Goal: Transaction & Acquisition: Purchase product/service

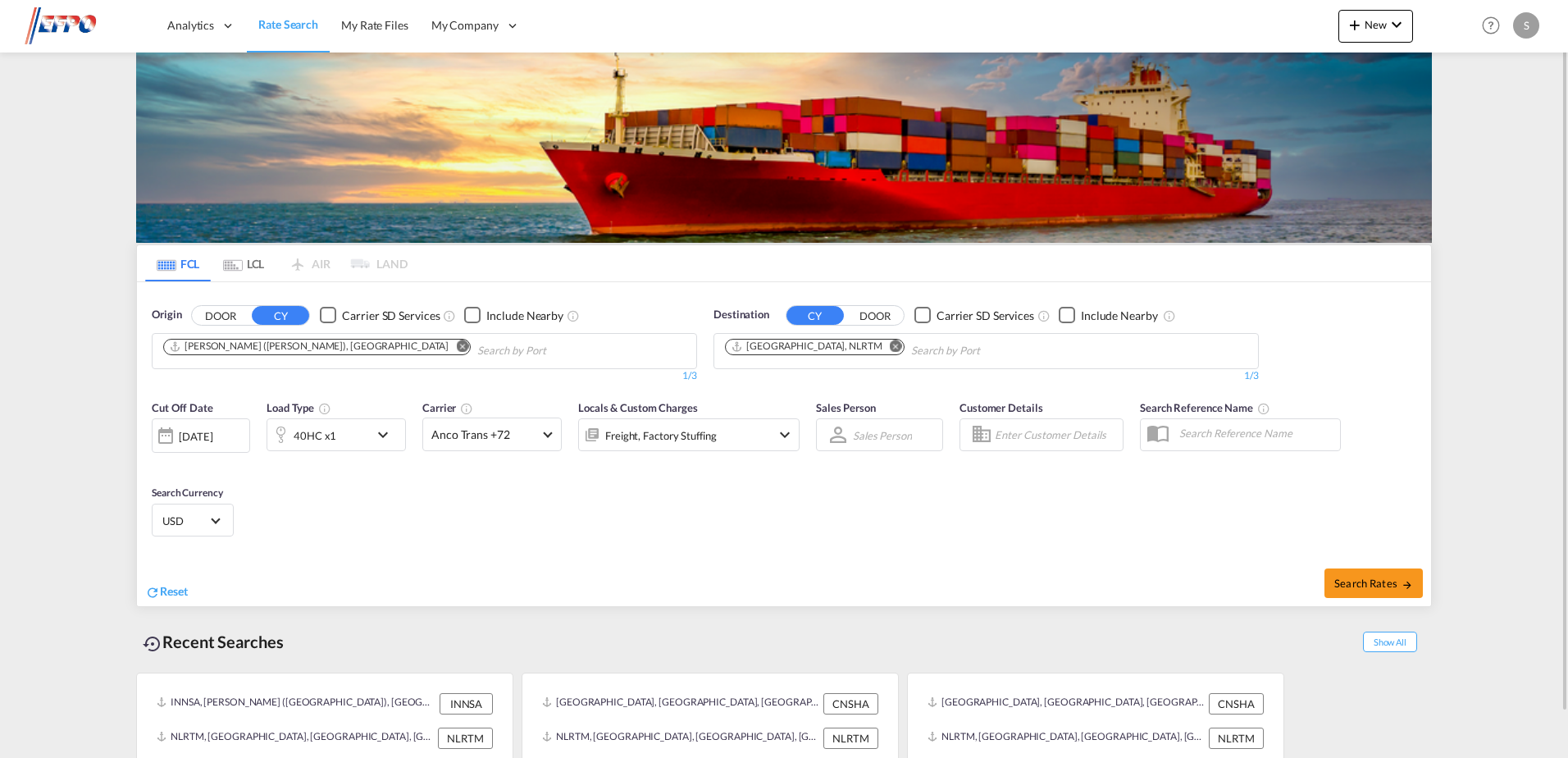
click at [456, 346] on md-icon "Remove" at bounding box center [462, 346] width 12 height 12
click at [282, 358] on body "Analytics Dashboard Reports Rate Search My Rate Files My Company" at bounding box center [784, 379] width 1568 height 758
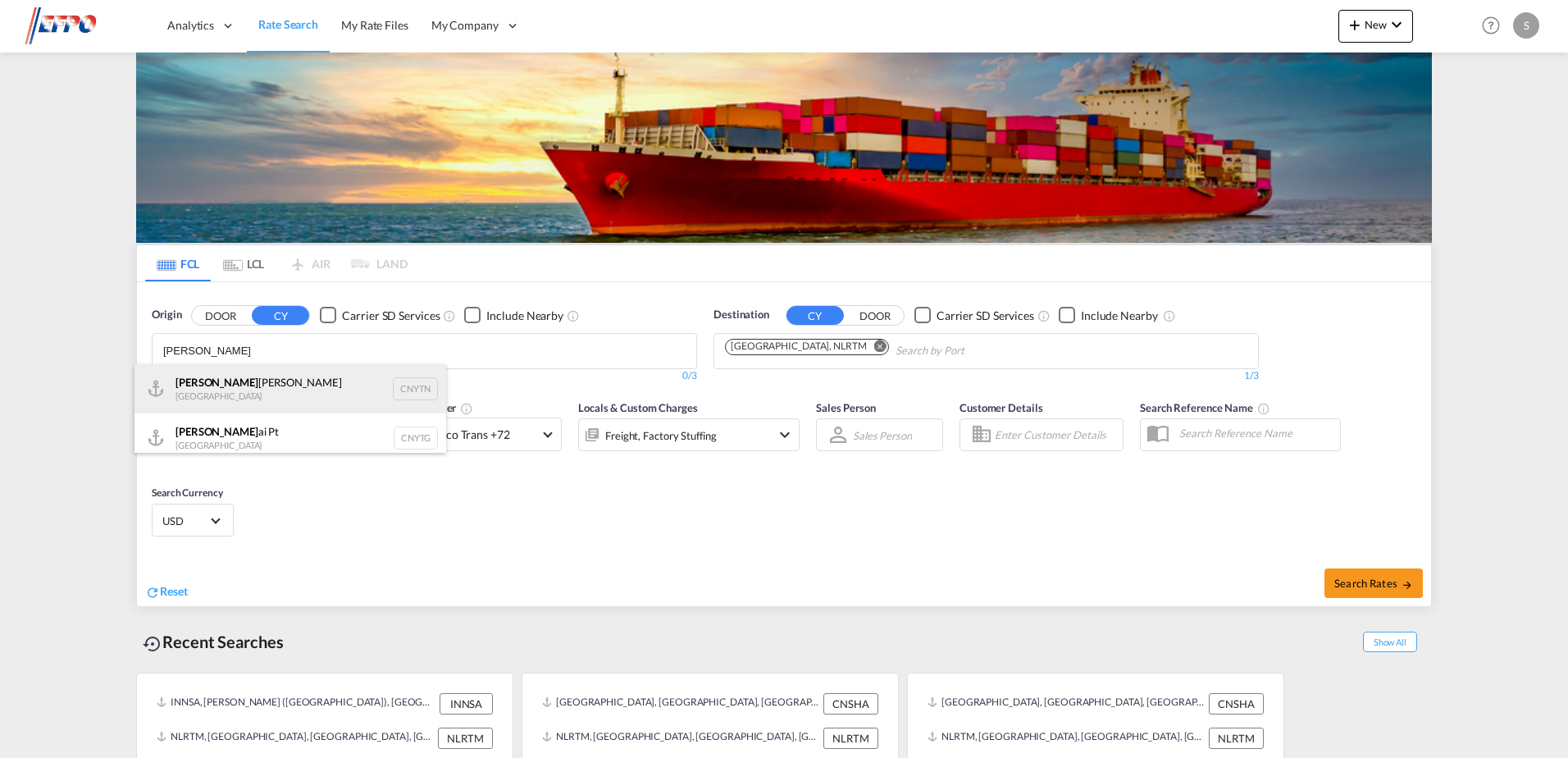
type input "[PERSON_NAME]"
click at [234, 392] on div "[PERSON_NAME] Pt China CNYTN" at bounding box center [290, 388] width 311 height 49
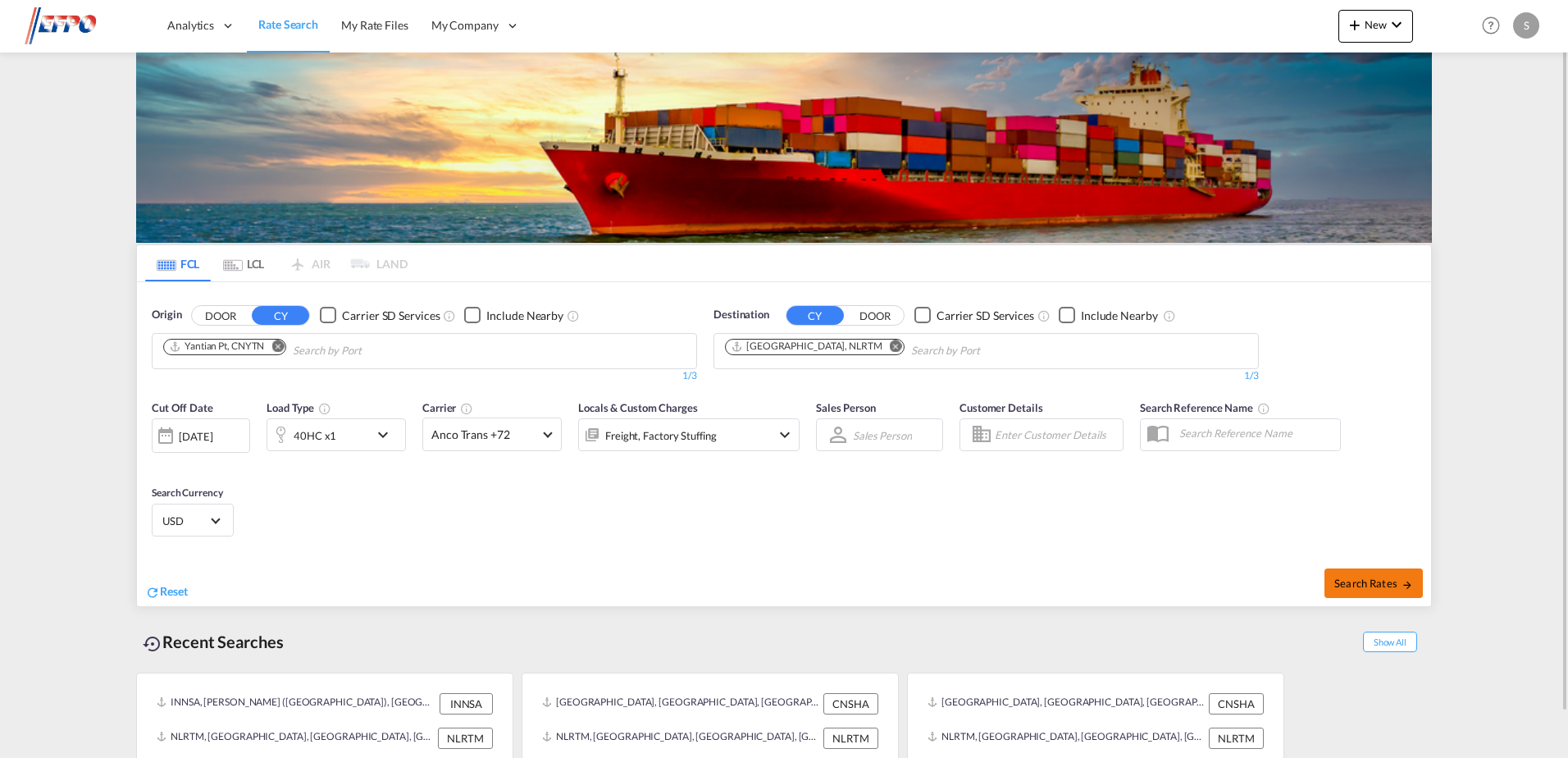
click at [1364, 583] on span "Search Rates" at bounding box center [1373, 583] width 79 height 13
type input "CNYTN to NLRTM / [DATE]"
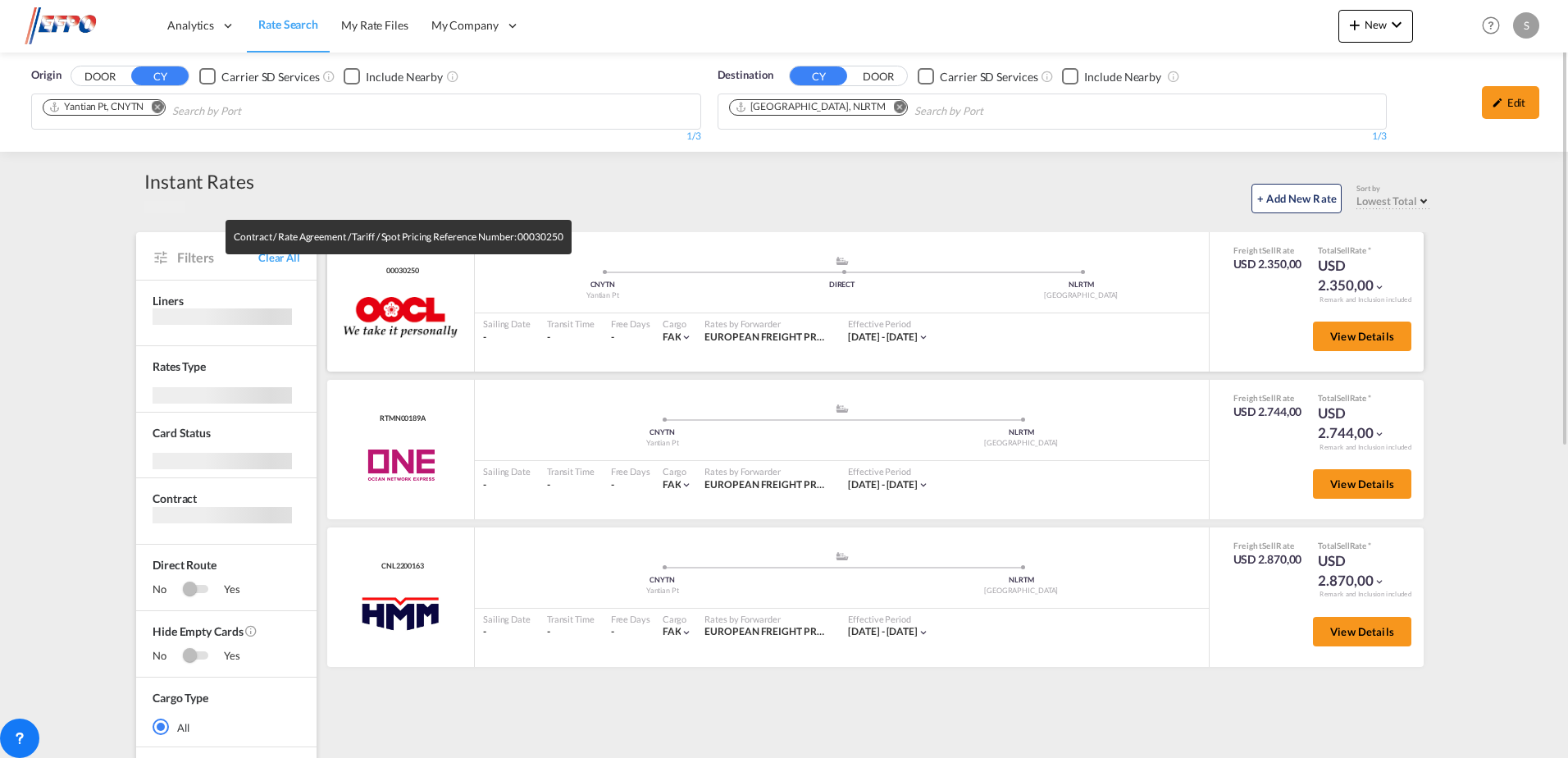
click at [405, 272] on span "00030250" at bounding box center [400, 271] width 36 height 11
copy span "00030250"
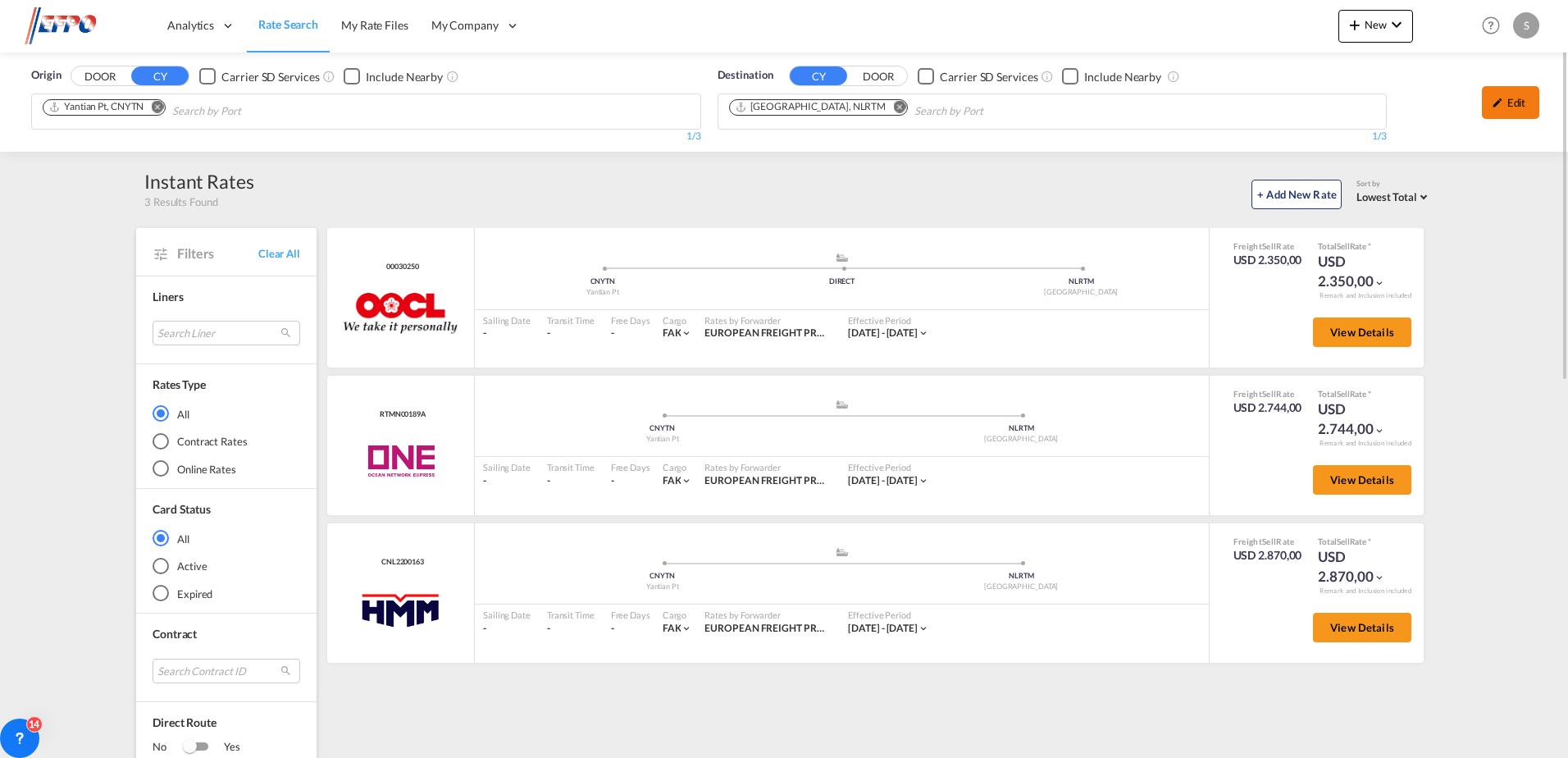
click at [1483, 118] on div "Edit" at bounding box center [1511, 103] width 57 height 33
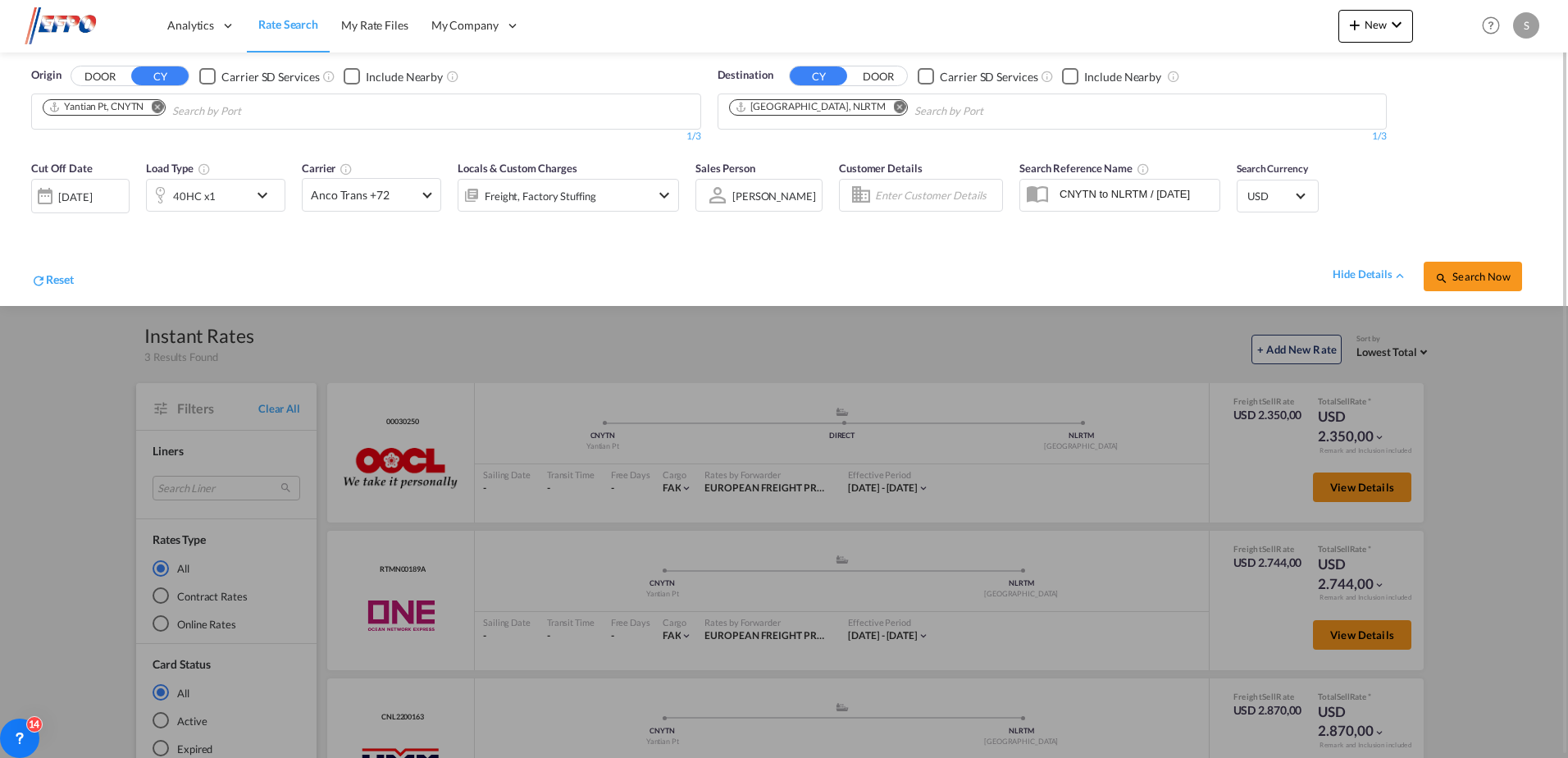
click at [238, 197] on div "40HC x1" at bounding box center [198, 195] width 102 height 33
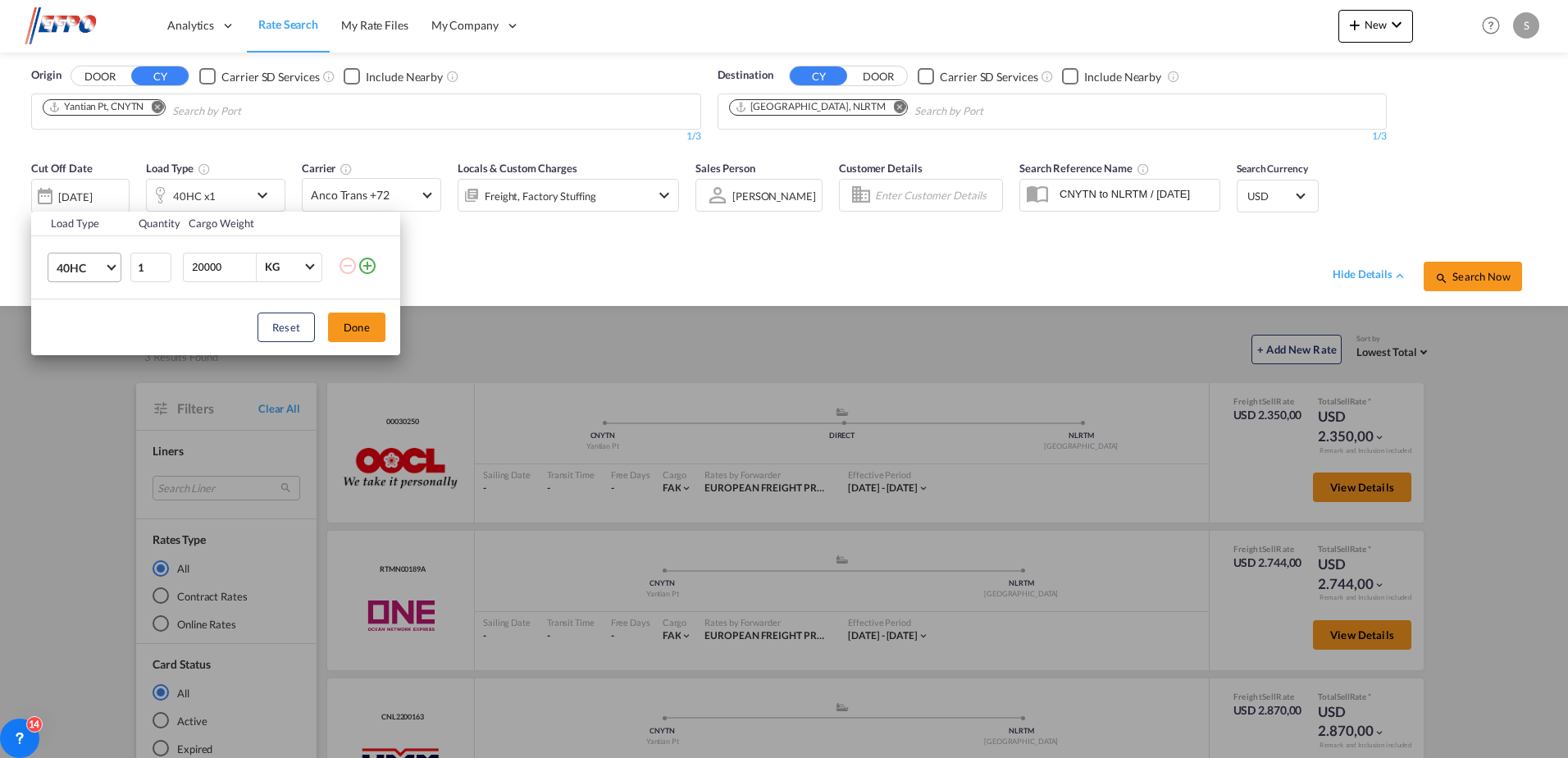
click at [85, 271] on span "40HC" at bounding box center [79, 268] width 47 height 16
click at [87, 196] on md-option "20GP" at bounding box center [99, 188] width 112 height 39
click at [338, 321] on button "Done" at bounding box center [357, 327] width 57 height 29
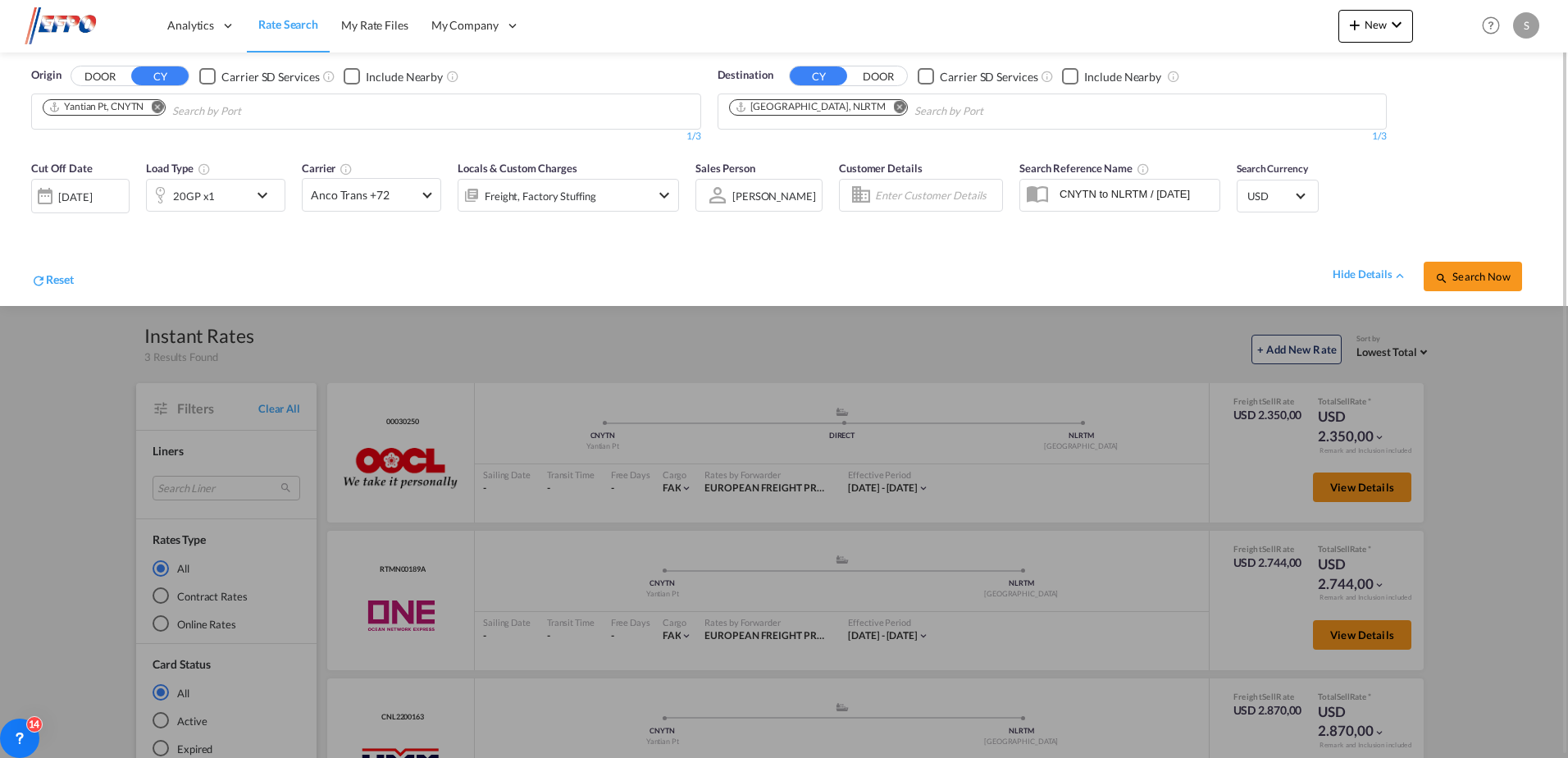
click at [237, 203] on div "20GP x1" at bounding box center [198, 195] width 102 height 33
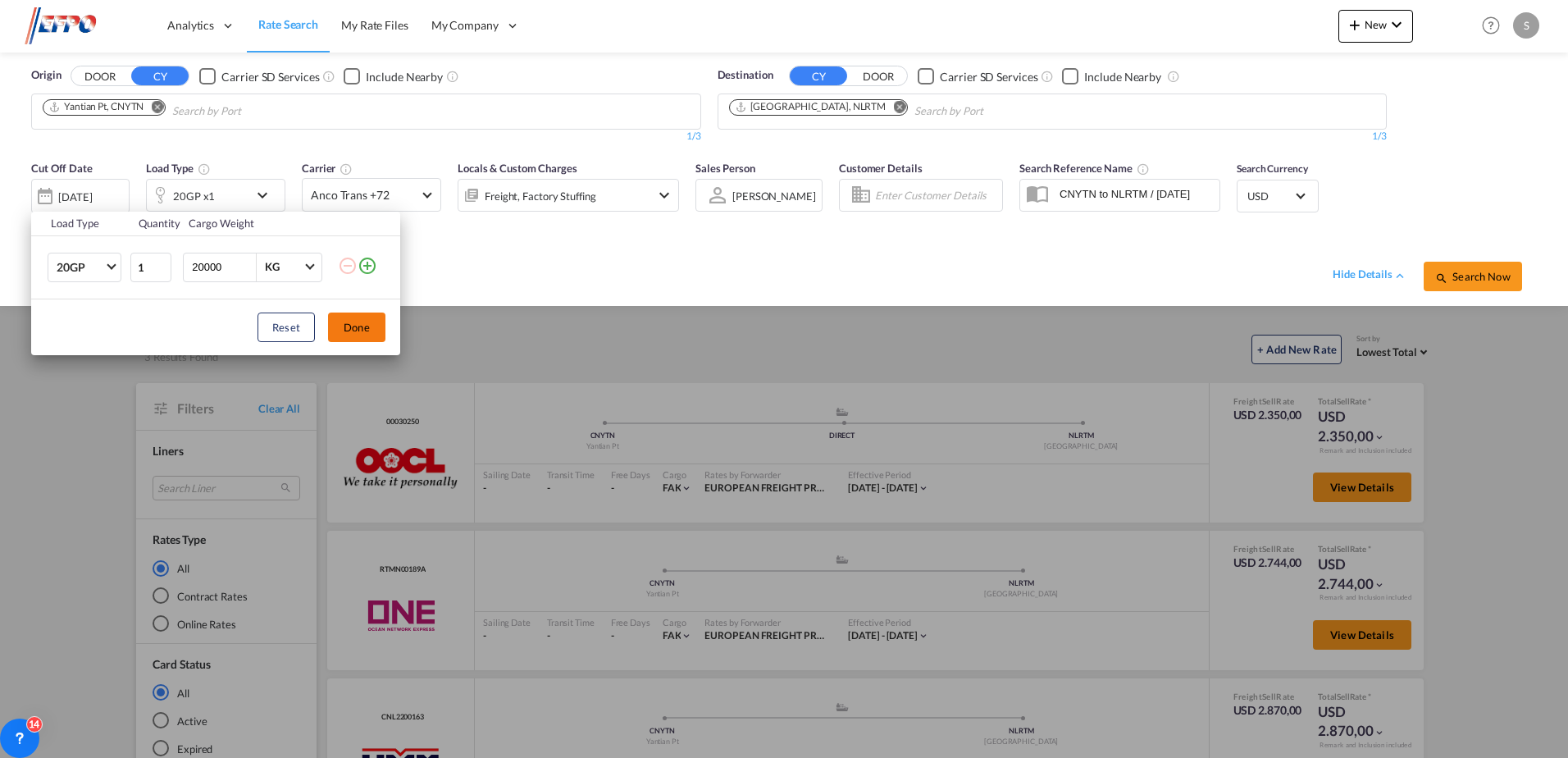
click at [360, 324] on button "Done" at bounding box center [357, 327] width 57 height 29
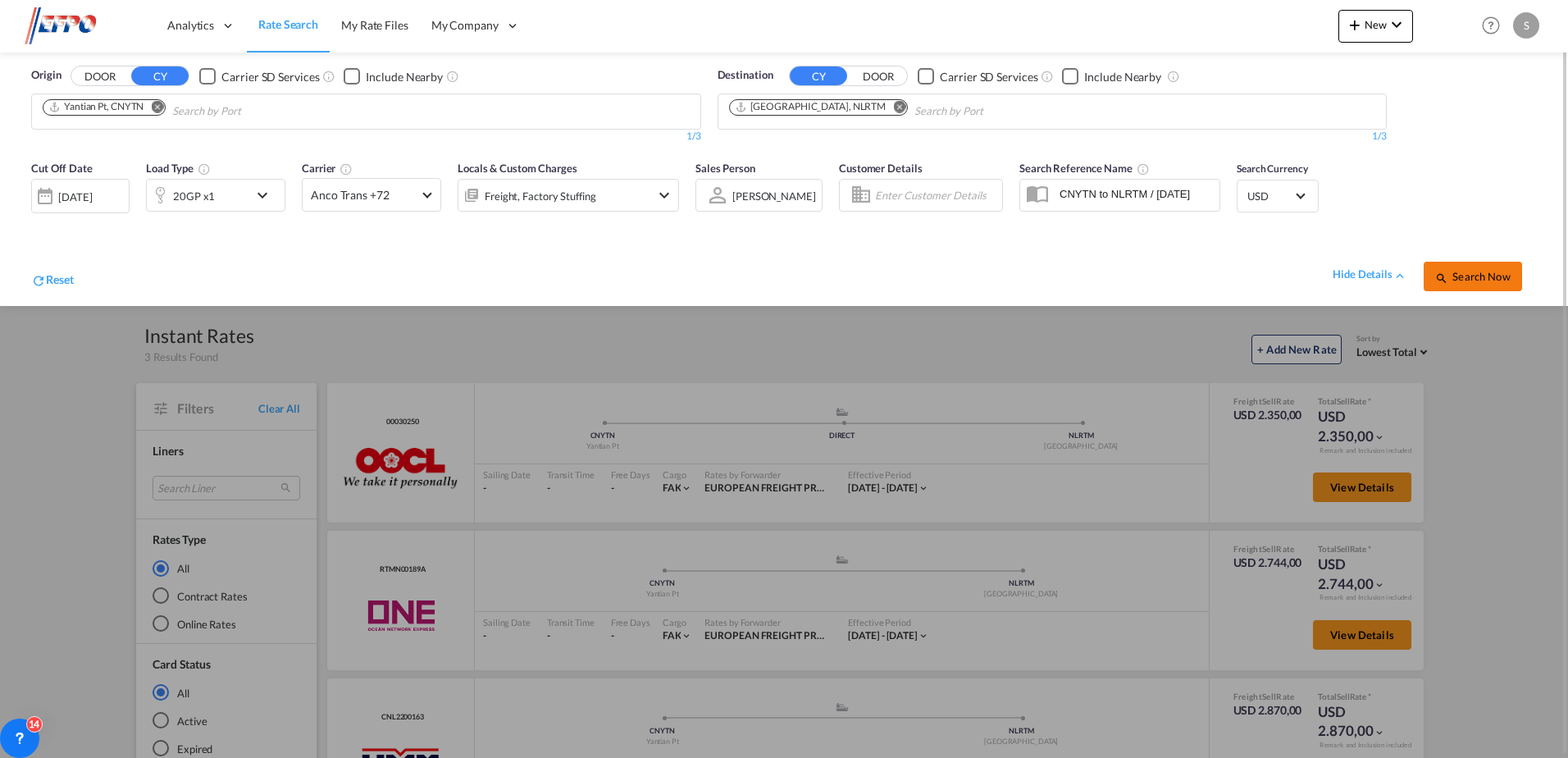
click at [1504, 269] on button "Search Now" at bounding box center [1473, 276] width 98 height 29
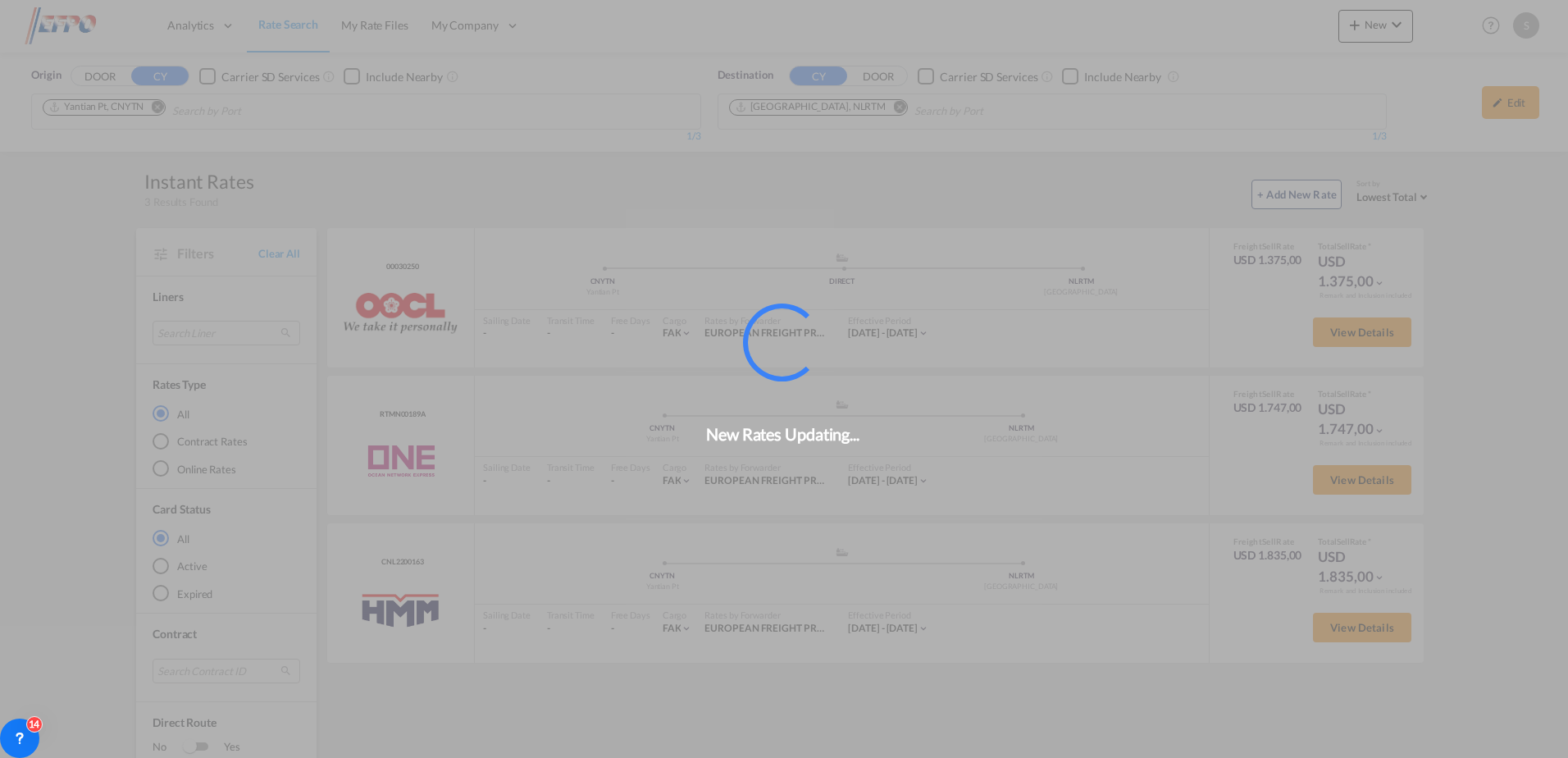
click at [1347, 329] on div "New Rates Updating..." at bounding box center [784, 379] width 1568 height 758
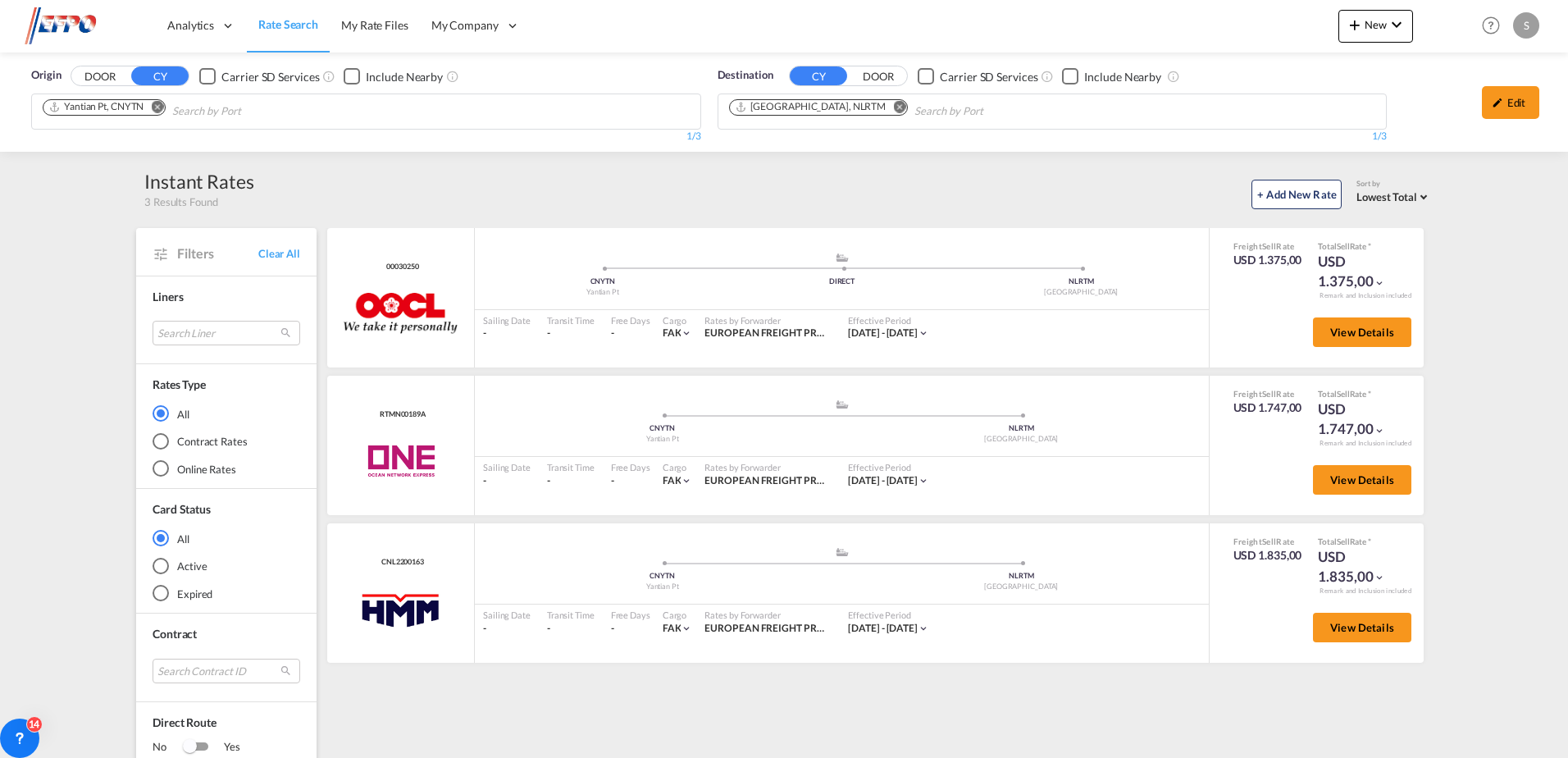
click at [1347, 329] on span "View Details" at bounding box center [1363, 332] width 64 height 13
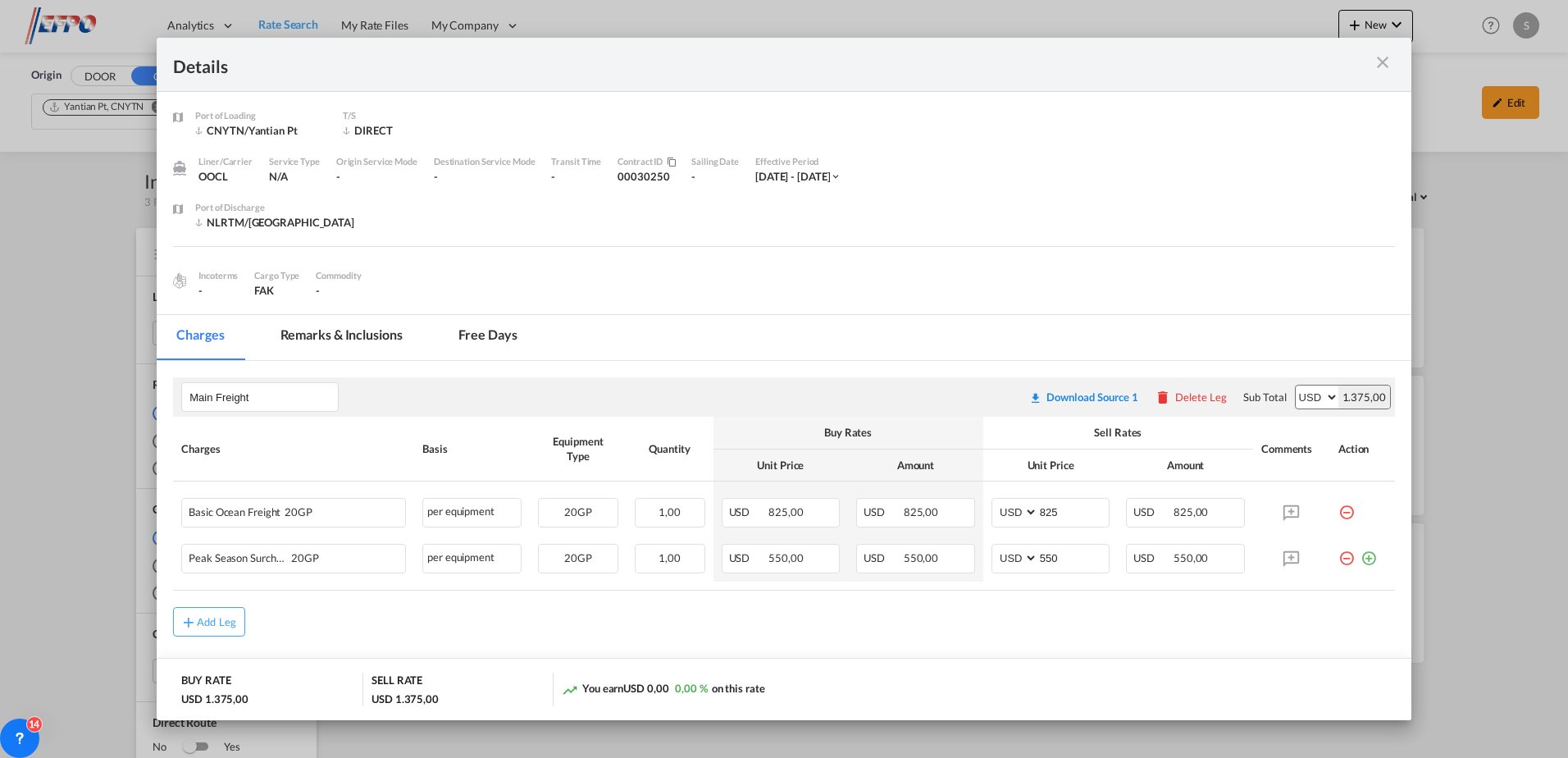
scroll to position [28, 0]
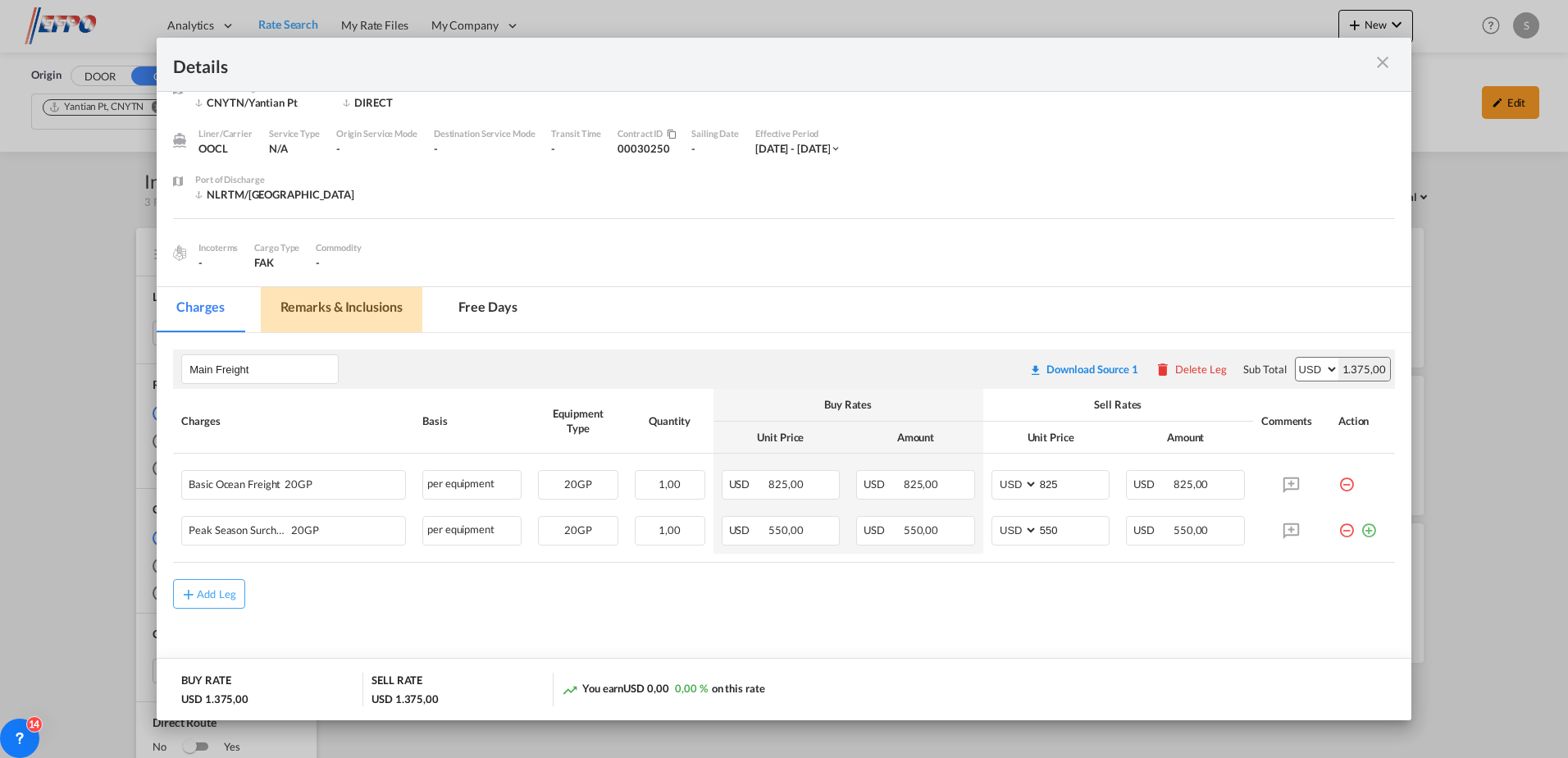
click at [380, 320] on md-tab-item "Remarks & Inclusions" at bounding box center [341, 310] width 162 height 46
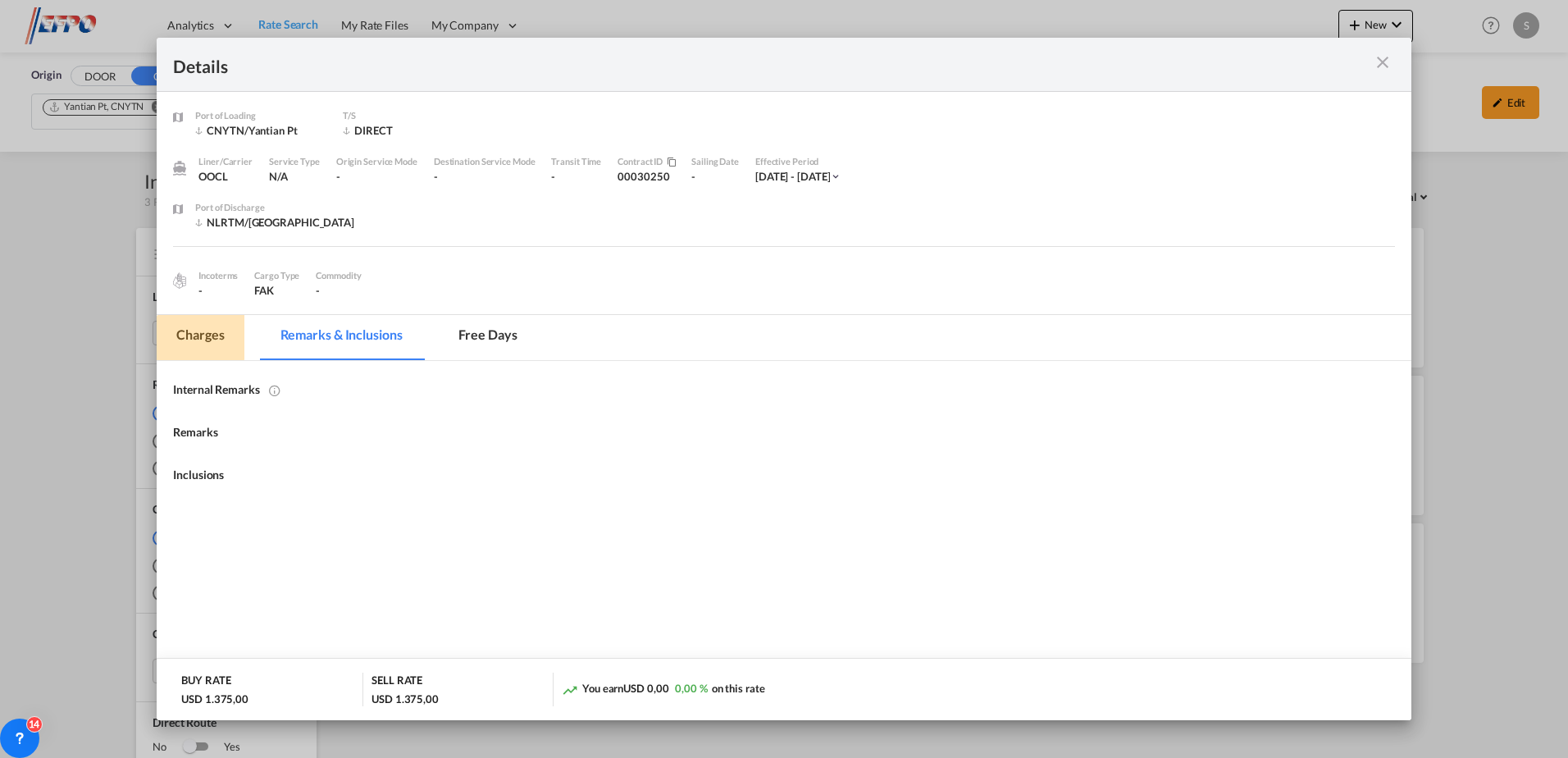
click at [196, 329] on md-tab-item "Charges" at bounding box center [200, 337] width 87 height 46
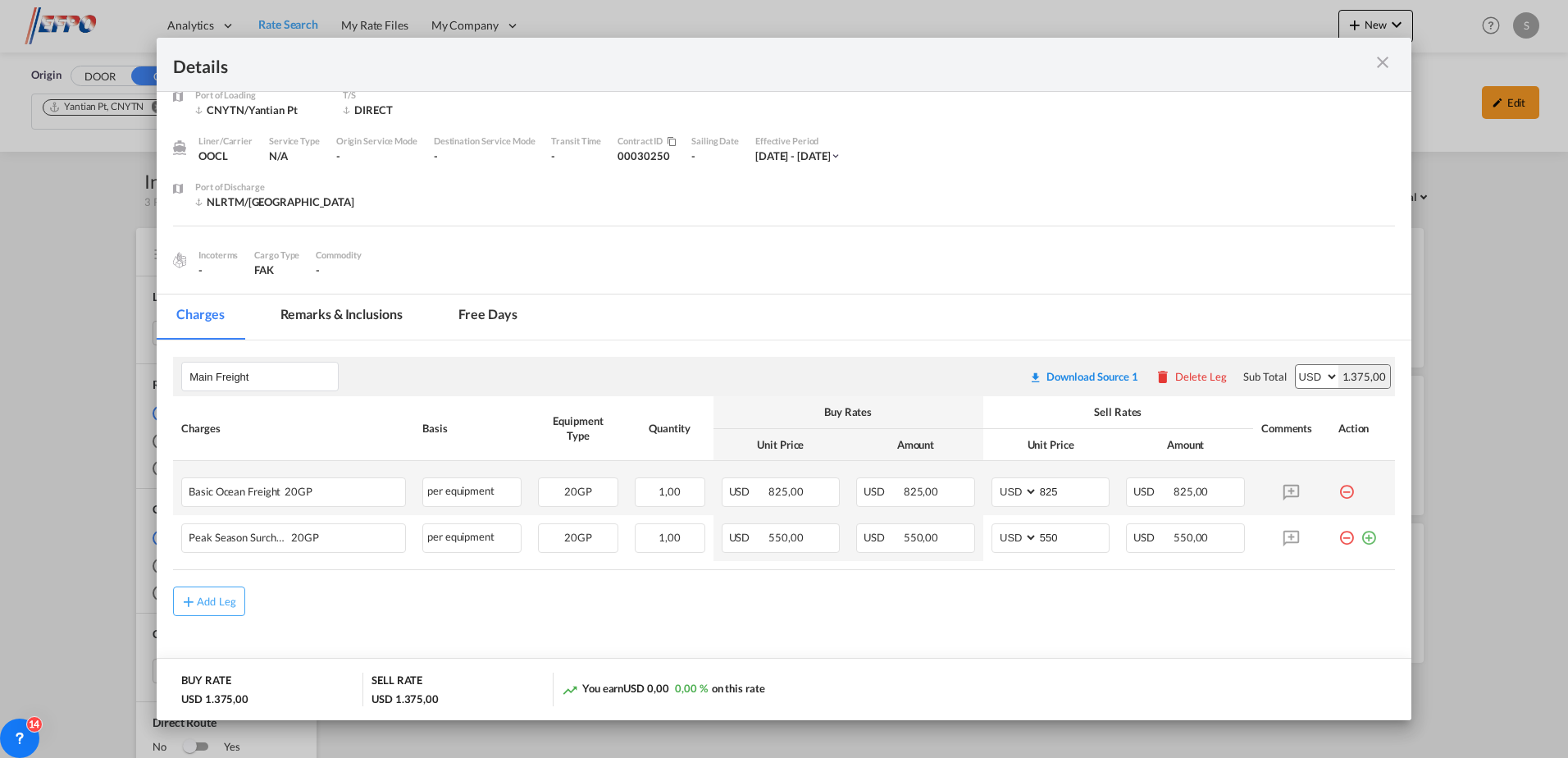
scroll to position [28, 0]
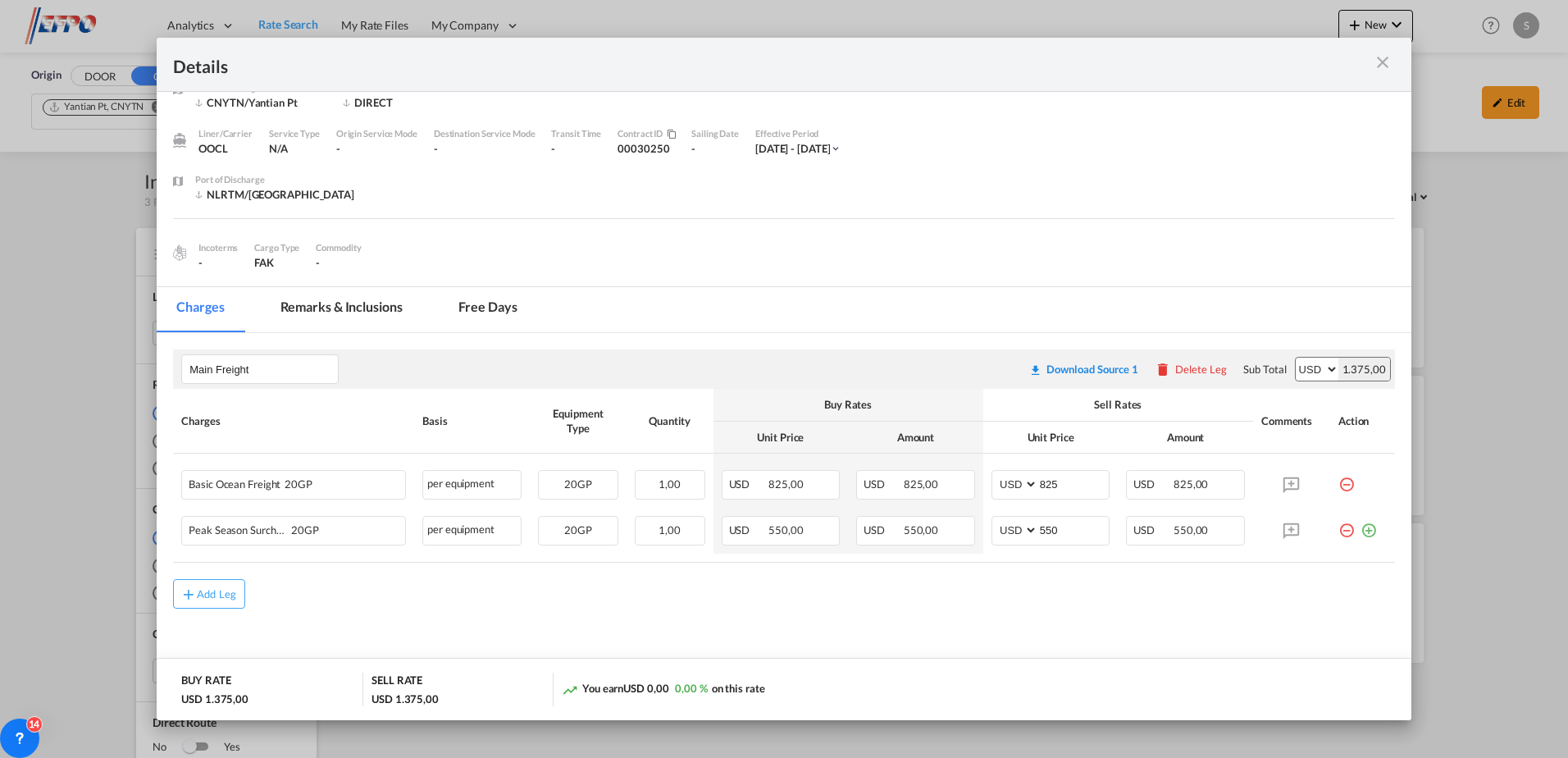
click at [1385, 54] on md-icon "icon-close m-3 fg-AAA8AD cursor" at bounding box center [1383, 62] width 20 height 20
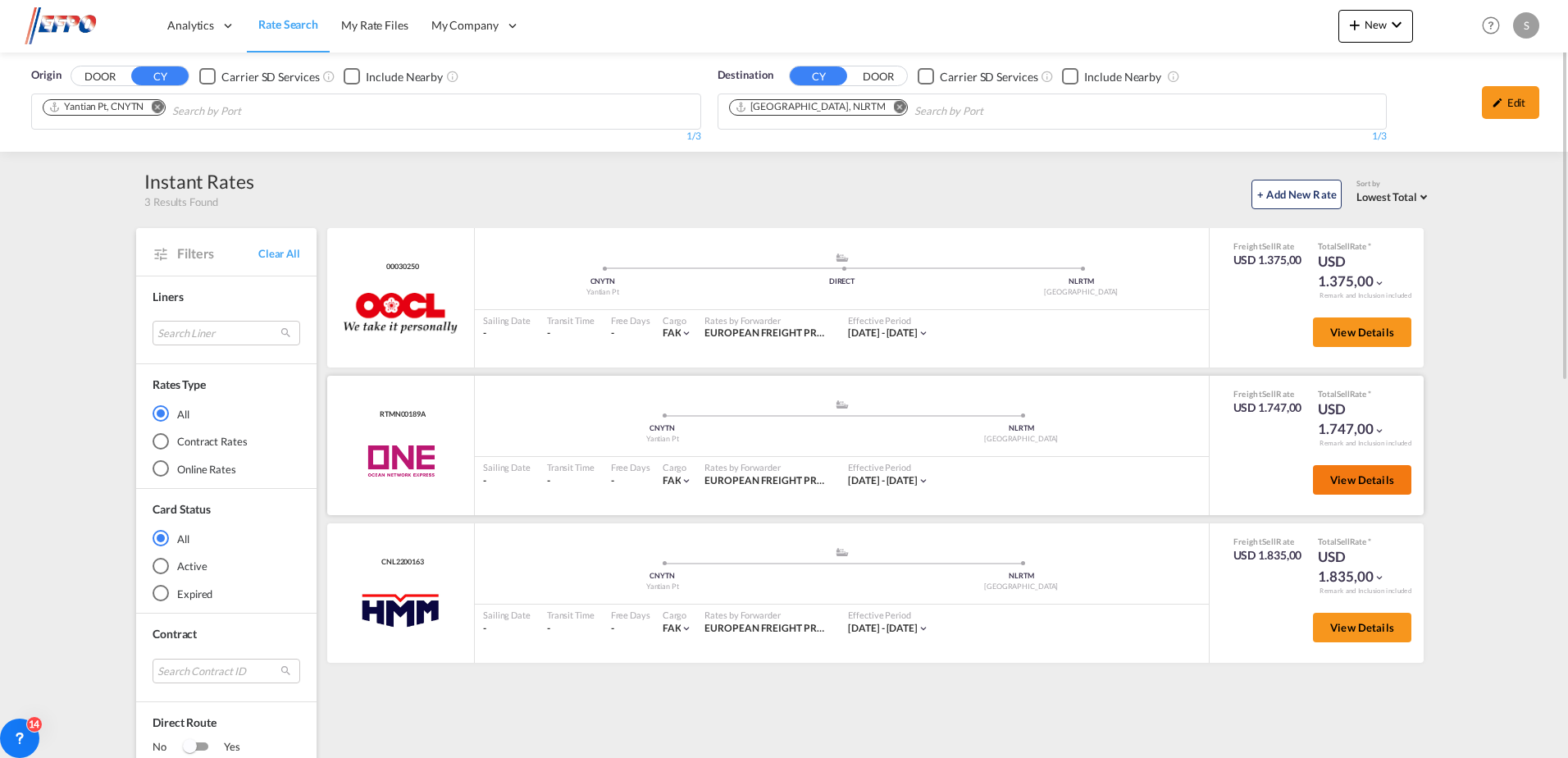
click at [1404, 487] on button "View Details" at bounding box center [1362, 479] width 98 height 29
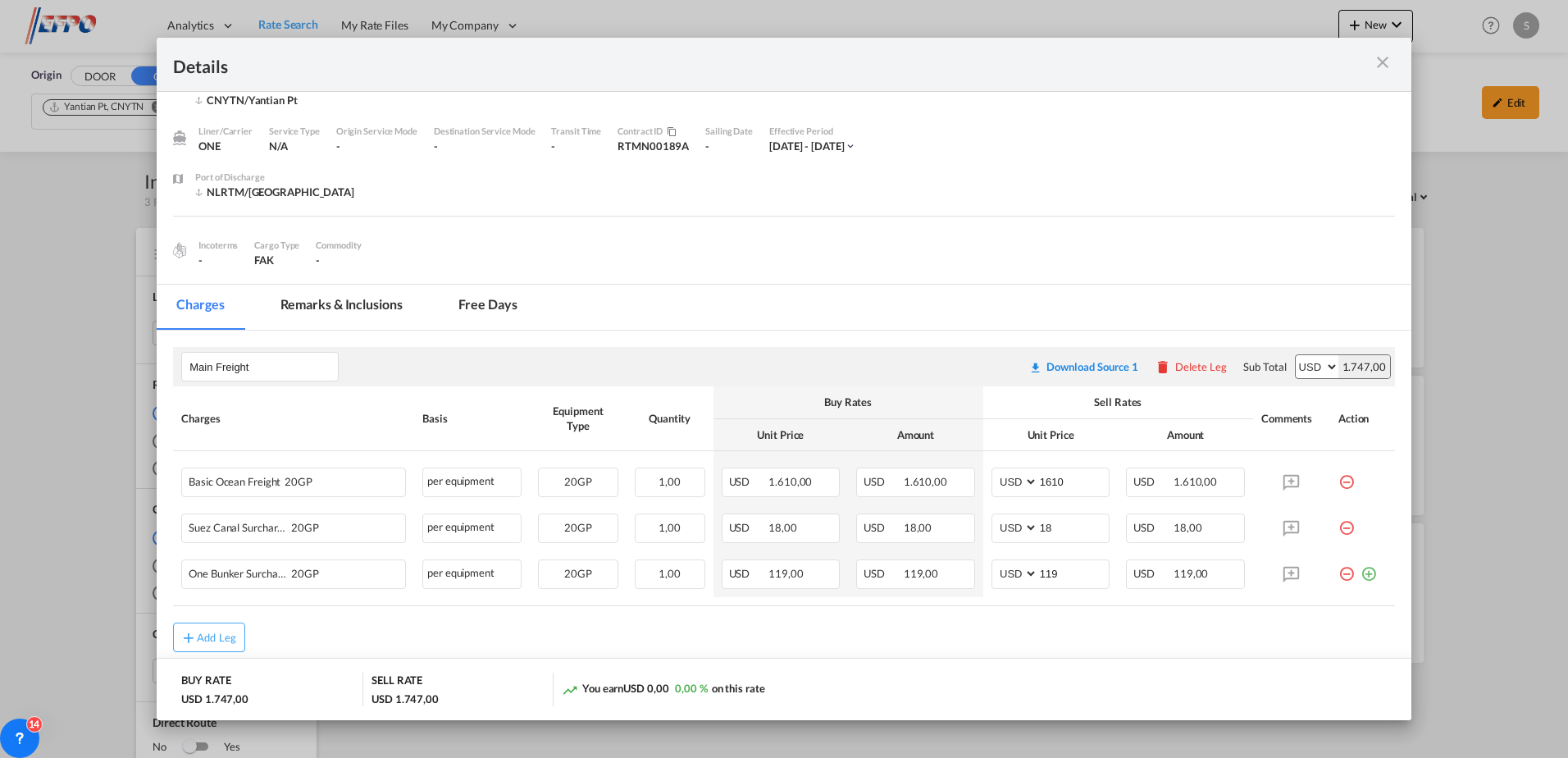
scroll to position [74, 0]
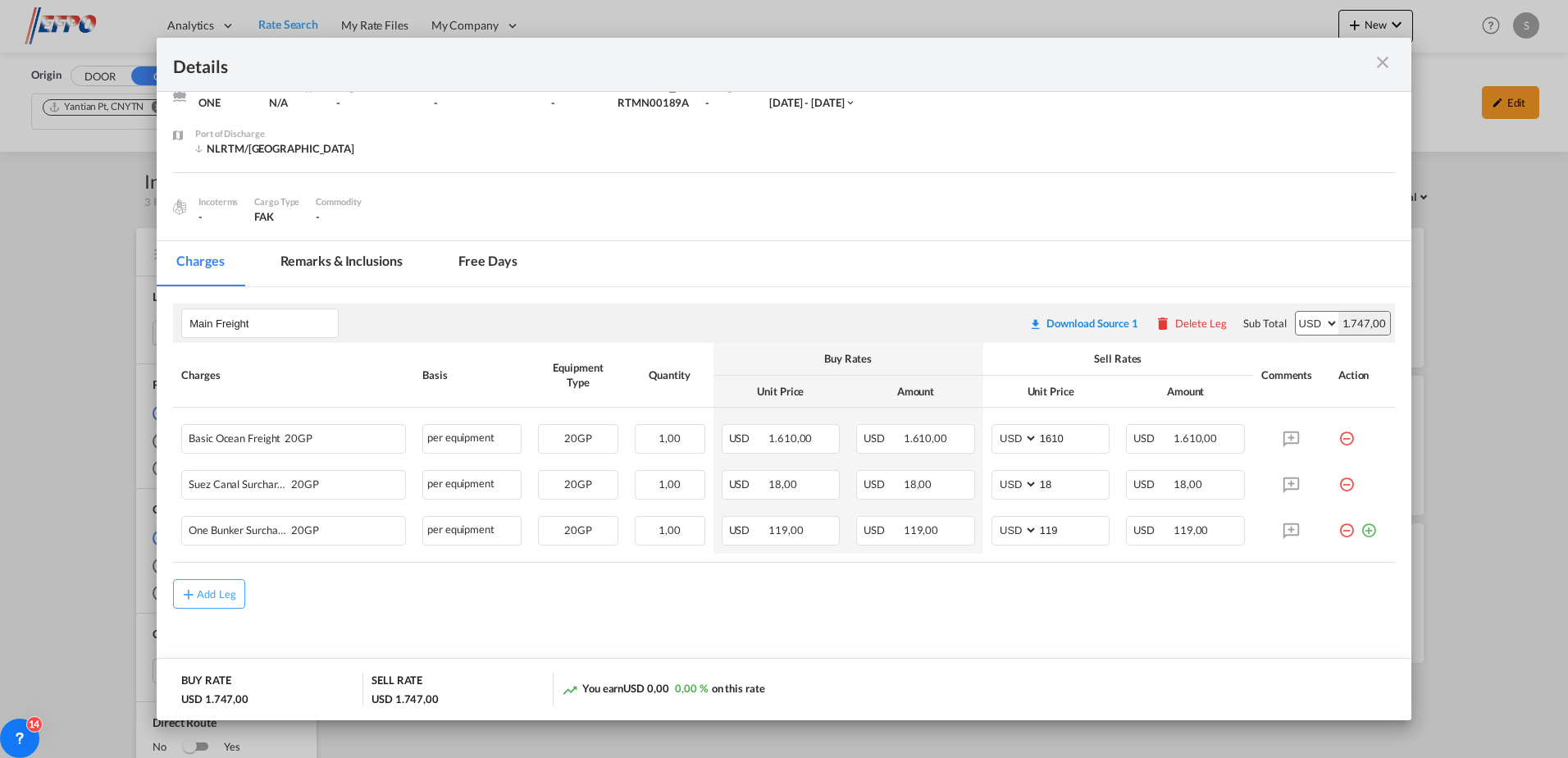
click at [1379, 46] on div "Details" at bounding box center [784, 64] width 1255 height 54
drag, startPoint x: 1379, startPoint y: 55, endPoint x: 1393, endPoint y: 66, distance: 17.8
click at [1379, 58] on md-icon "icon-close m-3 fg-AAA8AD cursor" at bounding box center [1383, 62] width 20 height 20
